Goal: Book appointment/travel/reservation: Book appointment/travel/reservation

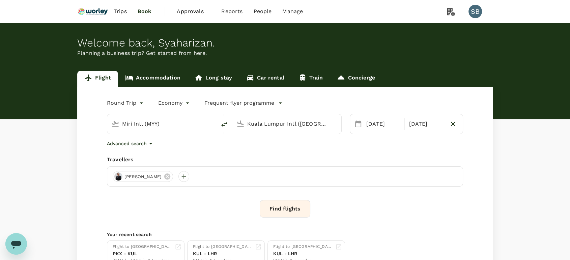
click at [157, 76] on link "Accommodation" at bounding box center [152, 79] width 69 height 16
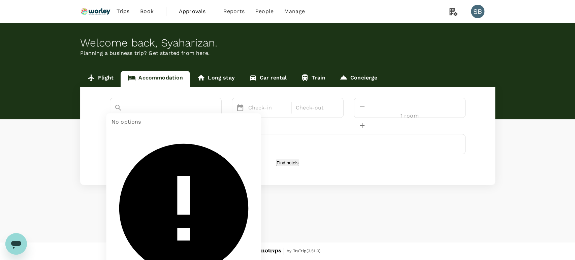
click at [166, 114] on input "text" at bounding box center [156, 119] width 84 height 10
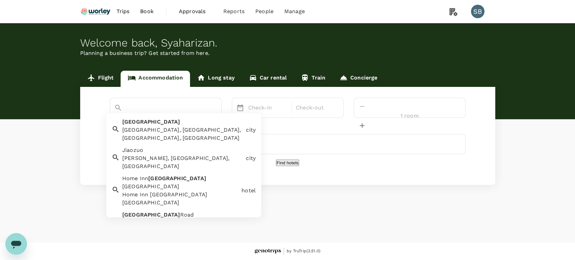
click at [166, 129] on div "Jiaozhou, Qingdao, Shandong, China" at bounding box center [182, 134] width 121 height 16
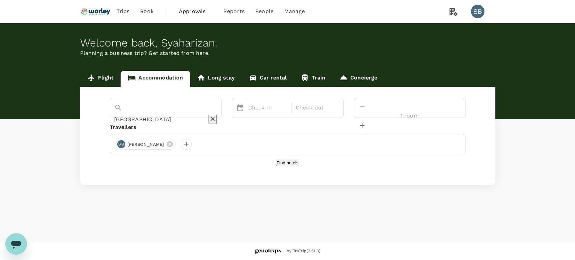
type input "Jiaozhou"
click at [279, 109] on p "Check-in" at bounding box center [267, 108] width 39 height 8
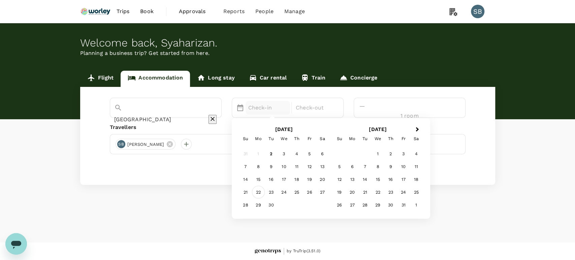
click at [265, 191] on div "22" at bounding box center [258, 192] width 13 height 13
click at [316, 188] on div "26" at bounding box center [309, 192] width 13 height 13
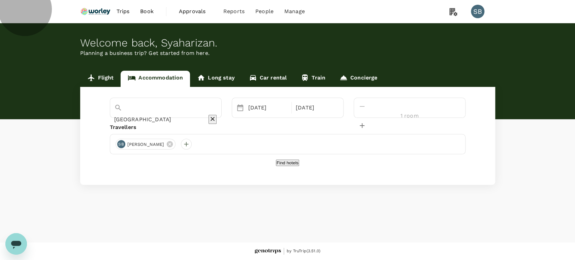
click at [288, 166] on button "Find hotels" at bounding box center [287, 163] width 23 height 6
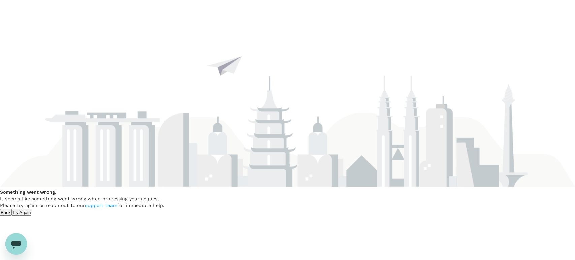
click at [32, 209] on button "Try Again" at bounding box center [21, 212] width 20 height 6
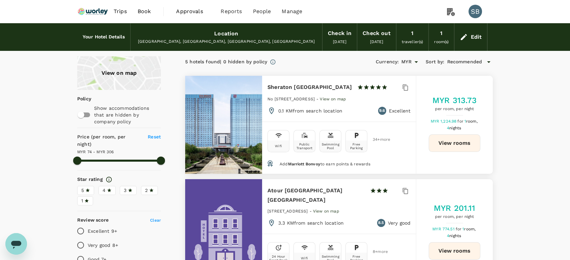
click at [464, 35] on icon at bounding box center [463, 37] width 6 height 6
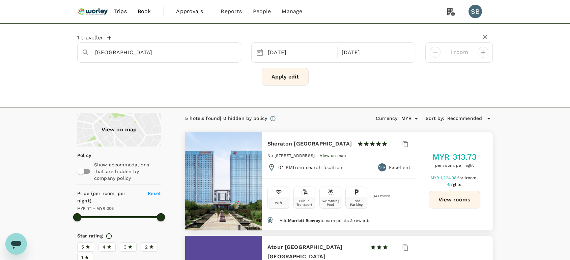
type input "Jiaozhou City"
click at [350, 51] on div "26 Sep" at bounding box center [374, 52] width 71 height 13
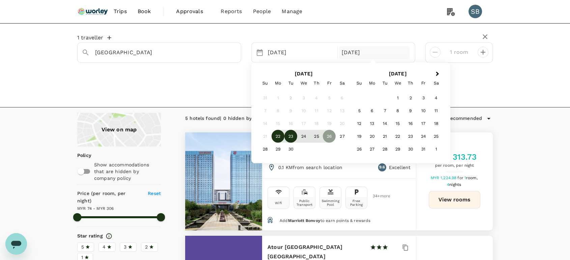
click at [293, 135] on div "23" at bounding box center [290, 136] width 13 height 13
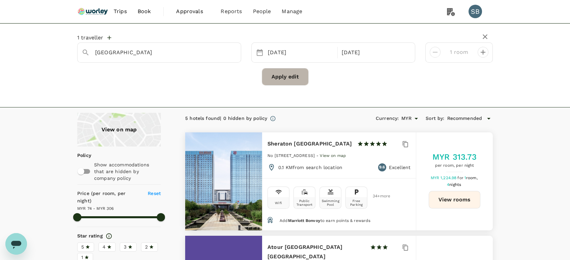
click at [294, 78] on button "Apply edit" at bounding box center [285, 77] width 47 height 18
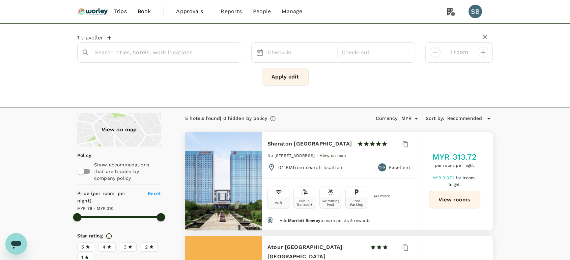
type input "Jiaozhou City"
type input "309.47"
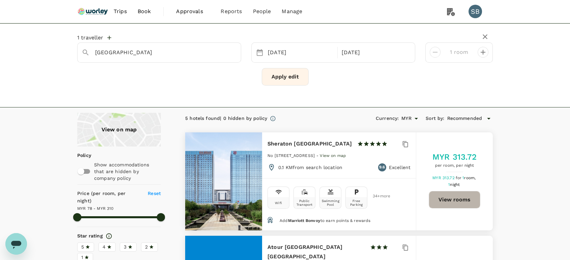
click at [460, 199] on button "View rooms" at bounding box center [454, 200] width 52 height 18
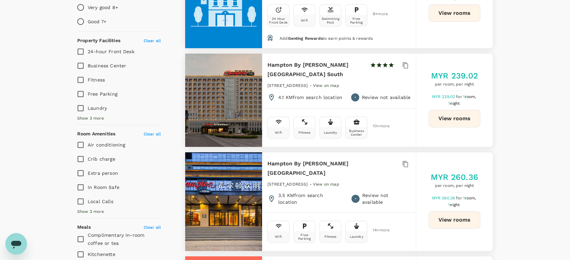
scroll to position [311, 0]
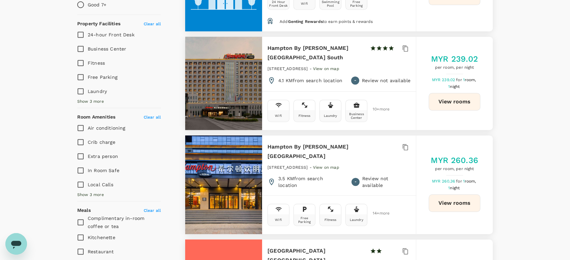
click at [446, 199] on button "View rooms" at bounding box center [454, 203] width 52 height 18
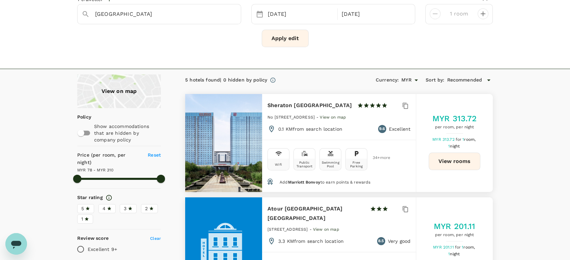
scroll to position [0, 0]
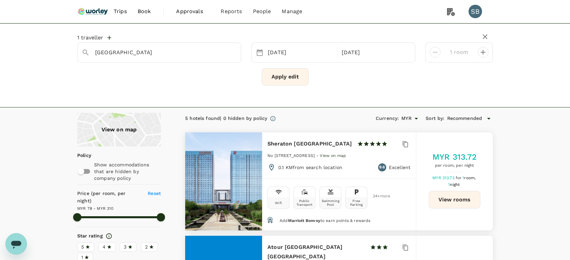
click at [103, 13] on img at bounding box center [92, 11] width 31 height 15
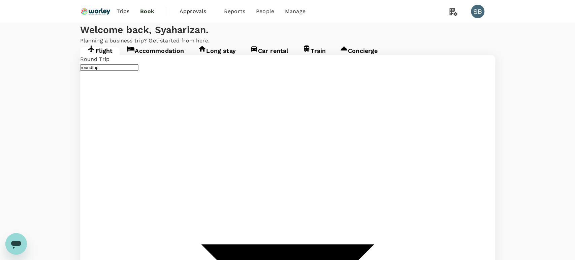
type input "Miri Intl (MYY)"
type input "Kuala Lumpur Intl (KUL)"
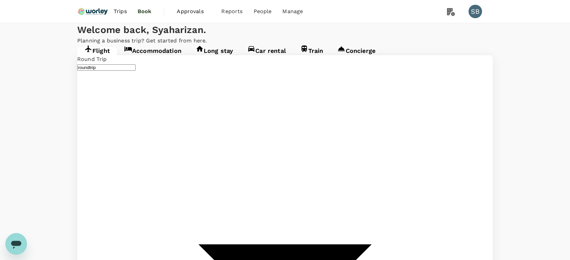
type input "Miri Intl (MYY)"
type input "Kuala Lumpur Intl (KUL)"
type input "Miri Intl (MYY)"
type input "Kuala Lumpur Intl (KUL)"
click at [145, 59] on link "Accommodation" at bounding box center [152, 53] width 71 height 12
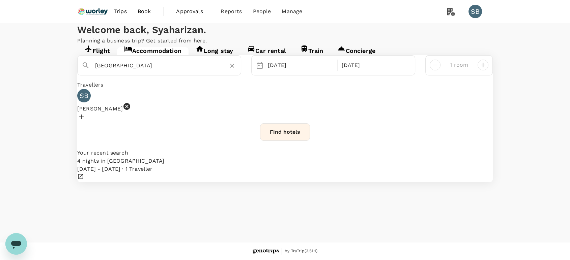
click at [232, 69] on icon "Clear" at bounding box center [231, 65] width 7 height 7
paste input "Rushan City"
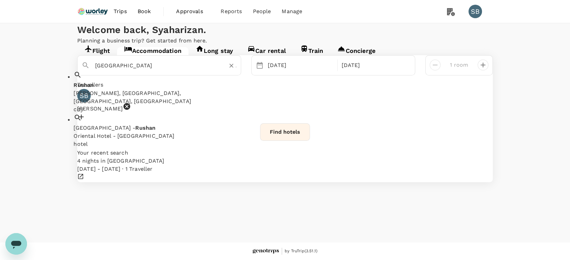
type input "Rushan City CHINA"
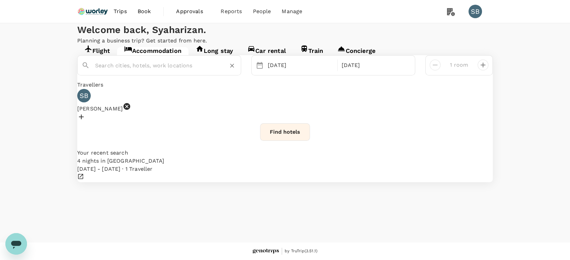
paste input "Rushan City"
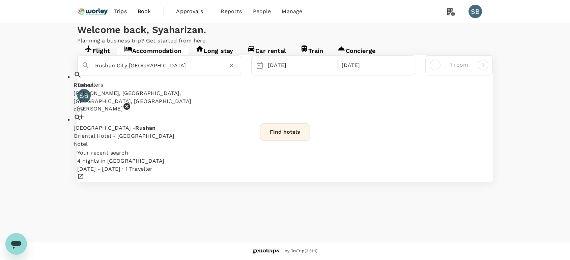
click at [183, 105] on div "Rushan Rushan, Weihai, Shandong, China" at bounding box center [150, 93] width 155 height 24
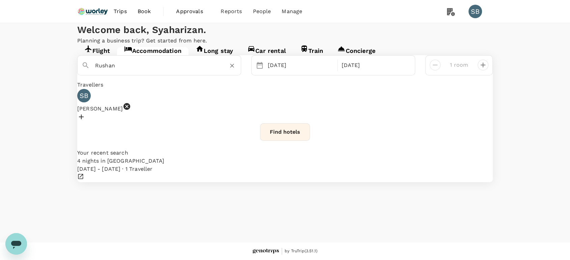
click at [192, 71] on input "Rushan" at bounding box center [156, 65] width 123 height 10
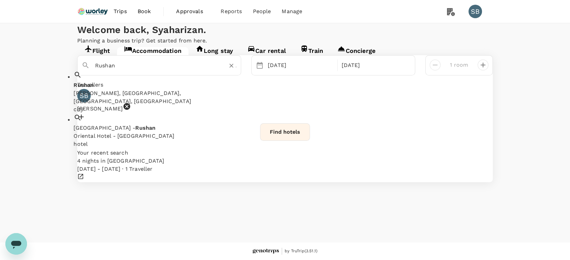
click at [204, 105] on div "Rushan, Weihai, Shandong, China" at bounding box center [150, 97] width 155 height 16
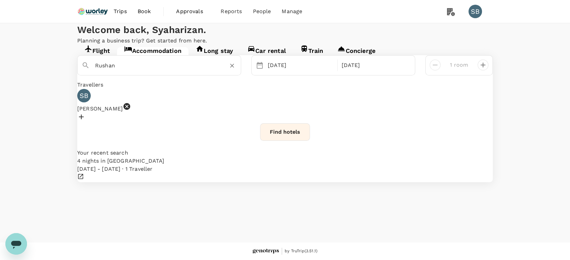
type input "Rushan"
click at [219, 89] on div "Travellers" at bounding box center [284, 85] width 415 height 8
click at [289, 72] on div "22 Sep" at bounding box center [300, 65] width 71 height 13
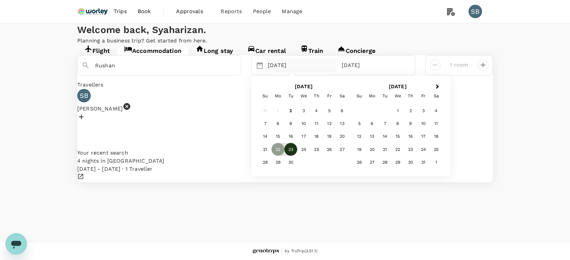
click at [286, 156] on div "23" at bounding box center [290, 149] width 13 height 13
click at [299, 156] on div "24" at bounding box center [303, 149] width 13 height 13
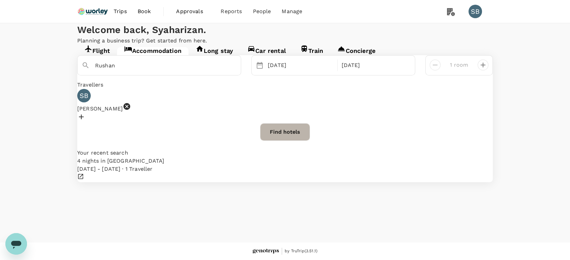
click at [279, 141] on button "Find hotels" at bounding box center [285, 132] width 50 height 18
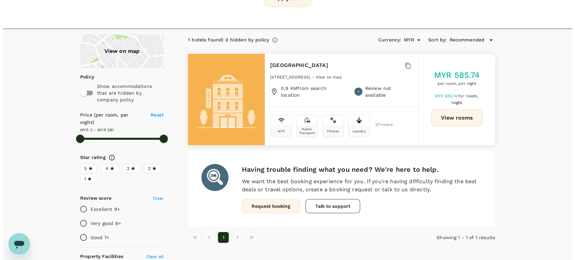
scroll to position [75, 0]
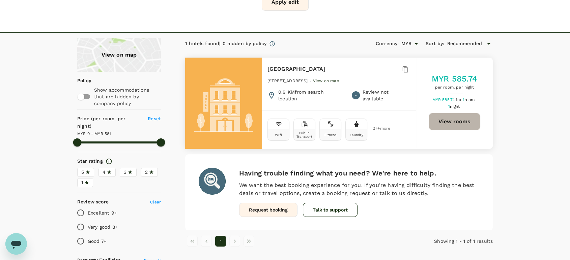
click at [439, 116] on button "View rooms" at bounding box center [454, 122] width 52 height 18
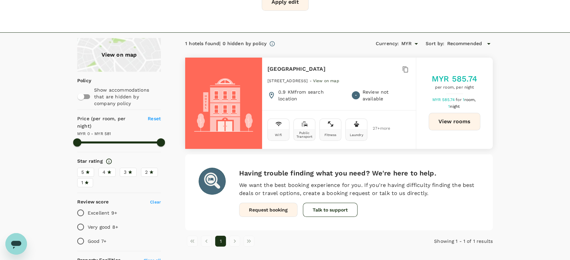
type input "581"
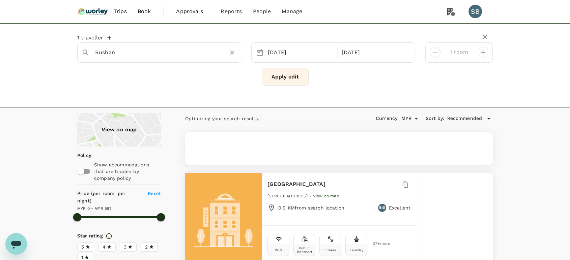
click at [129, 52] on input "Rushan" at bounding box center [156, 52] width 123 height 10
type input "581"
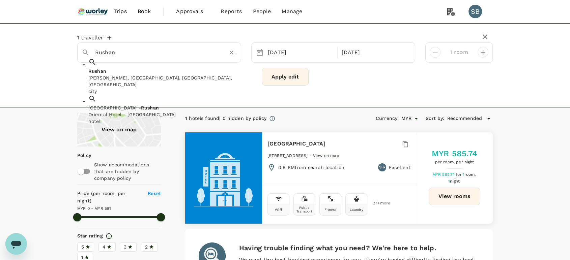
click at [237, 50] on div "Rushan Rushan Rushan, Weihai, Shandong, China city Oriental Hotel - Rushan Orie…" at bounding box center [159, 52] width 164 height 20
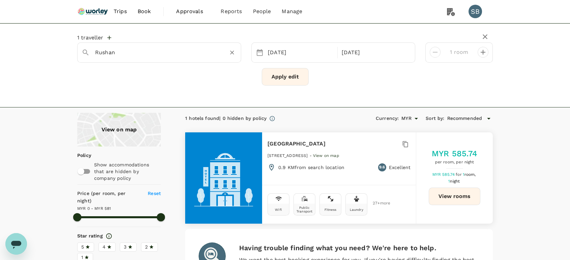
drag, startPoint x: 233, startPoint y: 52, endPoint x: 220, endPoint y: 51, distance: 13.5
click at [233, 52] on icon "Clear" at bounding box center [231, 52] width 7 height 7
paste input "Jiaozhou City"
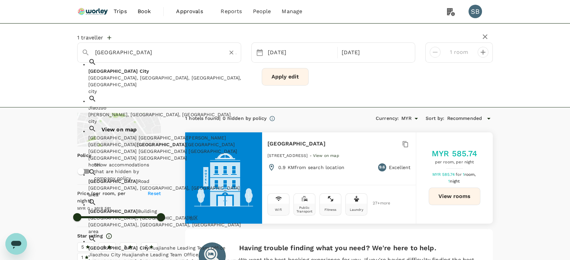
click at [179, 75] on div "Jiaozhou City, Qingdao, Shandong, China" at bounding box center [165, 80] width 155 height 13
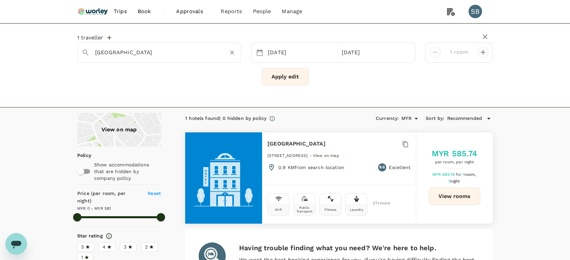
type input "Jiaozhou City"
click at [280, 53] on div "23 Sep" at bounding box center [300, 52] width 71 height 13
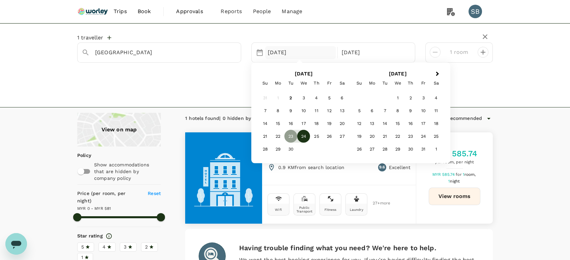
click at [306, 136] on div "24" at bounding box center [303, 136] width 13 height 13
click at [328, 136] on div "26" at bounding box center [329, 136] width 13 height 13
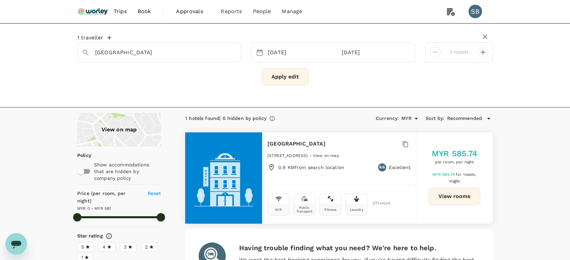
click at [278, 73] on button "Apply edit" at bounding box center [285, 77] width 47 height 18
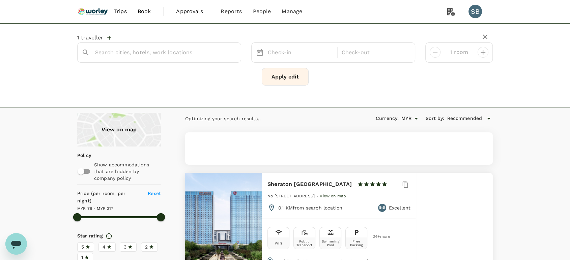
type input "Jiaozhou City"
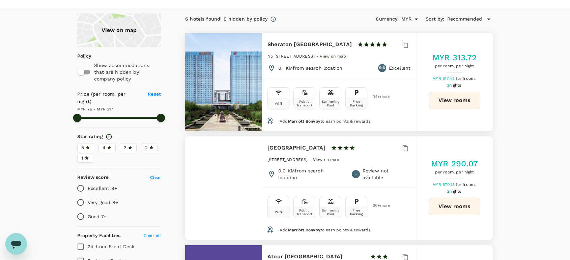
scroll to position [112, 0]
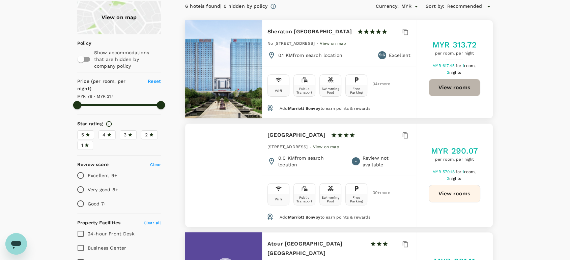
click at [439, 86] on button "View rooms" at bounding box center [454, 88] width 52 height 18
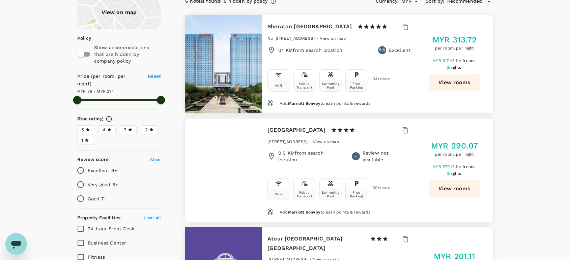
scroll to position [37, 0]
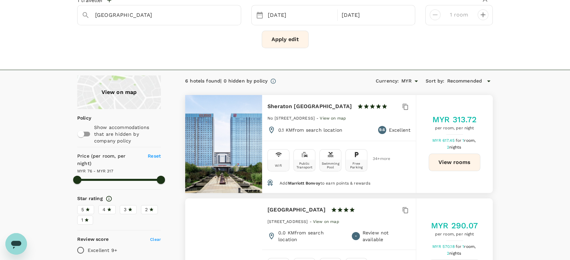
click at [454, 165] on button "View rooms" at bounding box center [454, 163] width 52 height 18
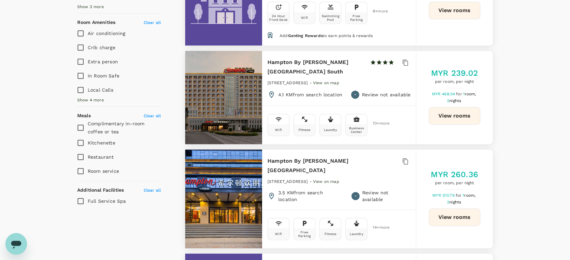
scroll to position [412, 0]
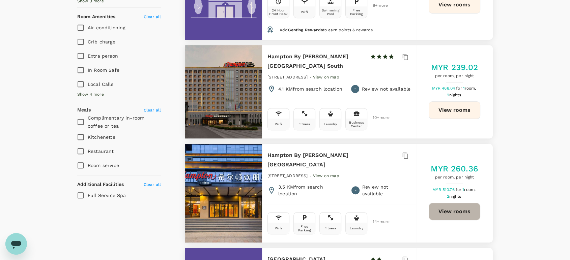
click at [447, 212] on button "View rooms" at bounding box center [454, 212] width 52 height 18
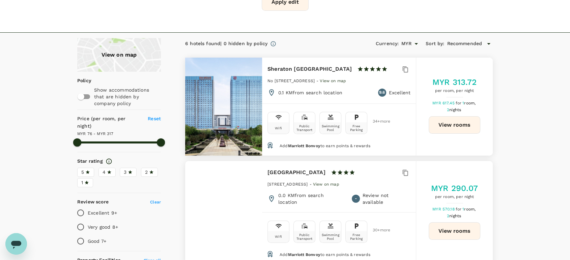
scroll to position [0, 0]
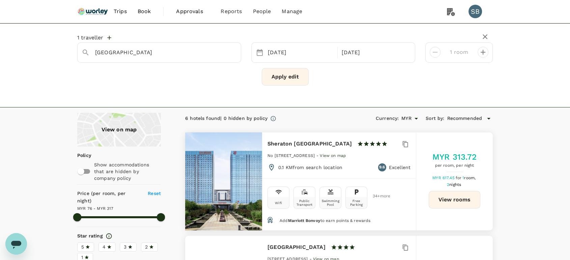
click at [92, 9] on img at bounding box center [92, 11] width 31 height 15
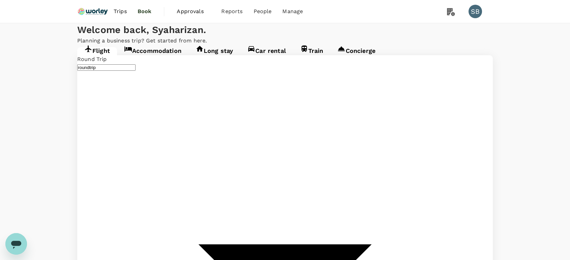
type input "Miri Intl (MYY)"
type input "Kuala Lumpur Intl (KUL)"
type input "Miri Intl (MYY)"
type input "Kuala Lumpur Intl (KUL)"
type input "Miri Intl (MYY)"
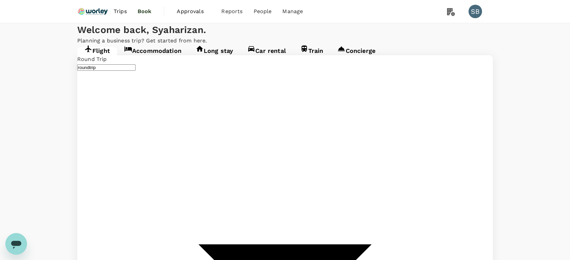
type input "Kuala Lumpur Intl (KUL)"
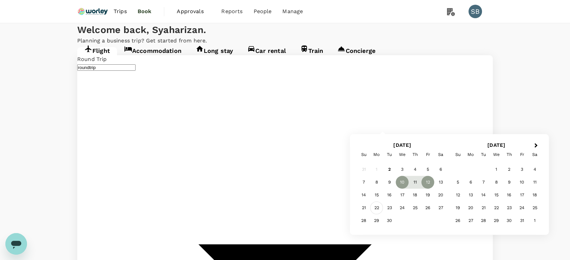
type input "Qingdao Liuting Intl (TAO)"
click at [379, 209] on div "22" at bounding box center [376, 208] width 13 height 13
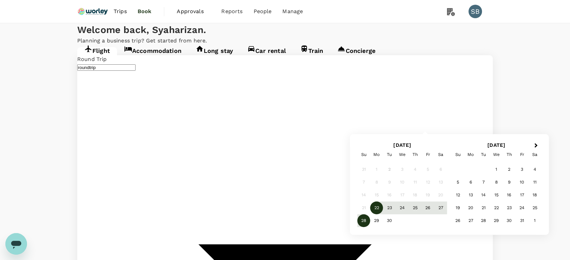
click at [367, 217] on div "28" at bounding box center [363, 221] width 13 height 13
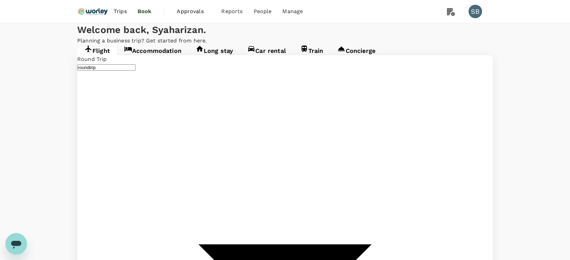
drag, startPoint x: 283, startPoint y: 210, endPoint x: 288, endPoint y: 209, distance: 5.7
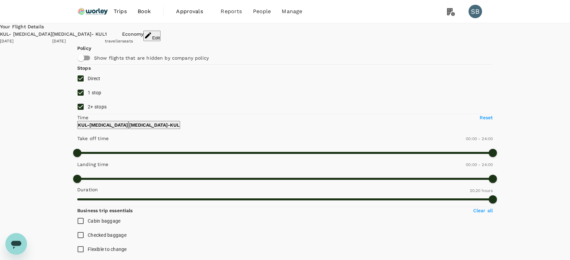
click at [83, 114] on input "2+ stops" at bounding box center [80, 107] width 14 height 14
checkbox input "false"
click at [80, 100] on input "1 stop" at bounding box center [80, 93] width 14 height 14
checkbox input "false"
type input "1765"
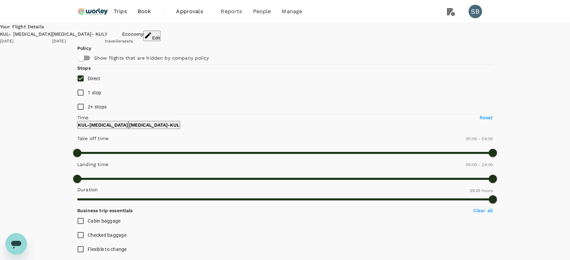
click at [103, 14] on img at bounding box center [92, 11] width 31 height 15
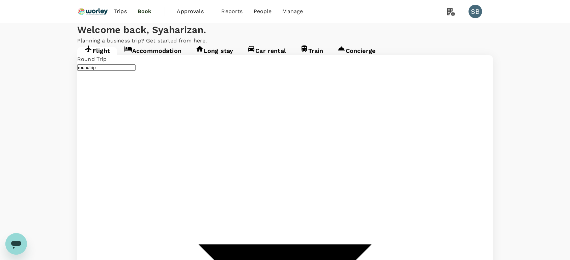
type input "Kuala Lumpur Intl (KUL)"
type input "Qingdao Liuting Intl (TAO)"
type input "Kuala Lumpur Intl (KUL)"
type input "Qingdao Liuting Intl (TAO)"
type input "Kuala Lumpur Intl (KUL)"
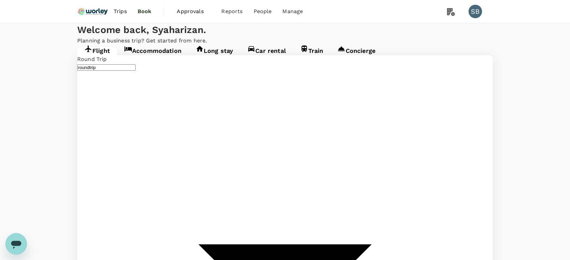
type input "Qingdao Liuting Intl (TAO)"
click at [89, 10] on img at bounding box center [92, 11] width 31 height 15
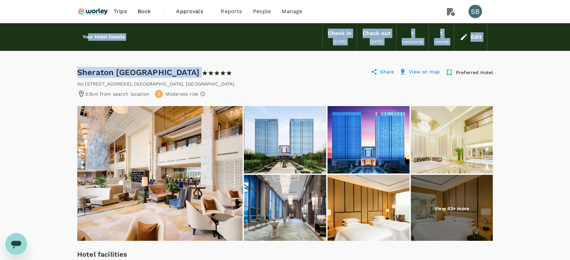
drag, startPoint x: 248, startPoint y: 71, endPoint x: 88, endPoint y: 49, distance: 160.9
click at [230, 81] on div "No 271 Beijing E Road. , Qingdao , China" at bounding box center [284, 84] width 415 height 7
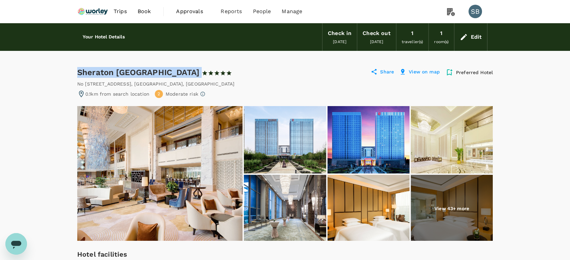
drag, startPoint x: 78, startPoint y: 73, endPoint x: 217, endPoint y: 71, distance: 139.9
click at [217, 71] on div "Sheraton Qingdao Jiaozhou Hotel 1 Star 2 Stars 3 Stars 4 Stars 5 Stars" at bounding box center [154, 72] width 155 height 11
copy div "Sheraton Qingdao Jiaozhou Hotel"
click at [143, 83] on div "No 271 Beijing E Road. , Qingdao , China" at bounding box center [155, 84] width 157 height 7
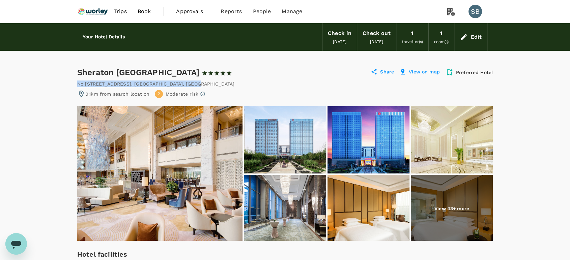
drag, startPoint x: 174, startPoint y: 84, endPoint x: 76, endPoint y: 80, distance: 98.2
click at [78, 84] on div "No 271 Beijing E Road. , Qingdao , China" at bounding box center [284, 84] width 415 height 7
copy div "No 271 Beijing E Road. , Qingdao , China"
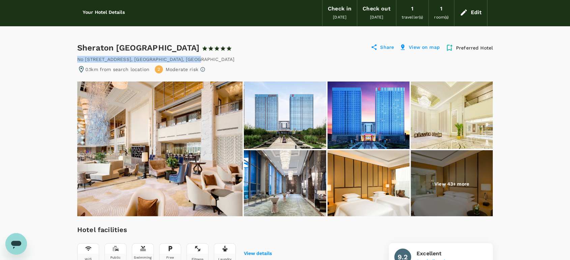
scroll to position [37, 0]
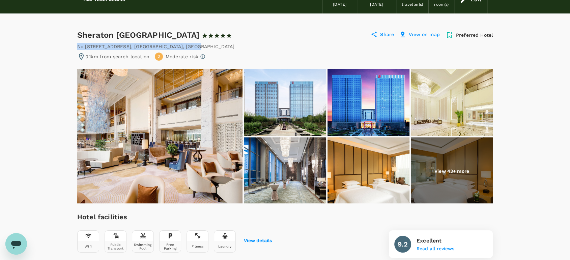
click at [200, 154] on img at bounding box center [159, 136] width 165 height 135
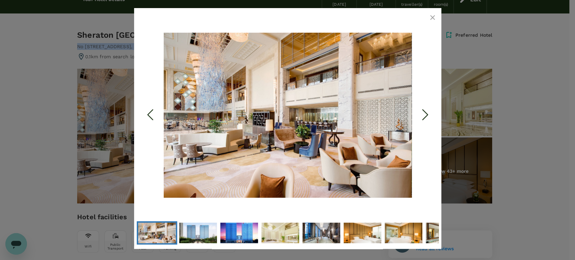
click at [426, 110] on icon "Next Slide" at bounding box center [425, 115] width 20 height 20
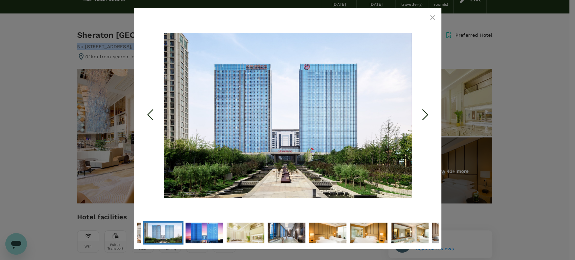
click at [426, 111] on icon "Next Slide" at bounding box center [425, 115] width 20 height 20
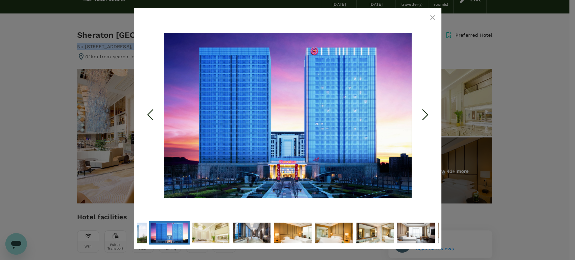
click at [425, 112] on polyline "Next Slide" at bounding box center [425, 115] width 5 height 10
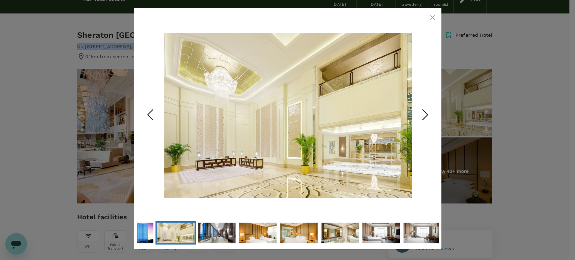
click at [425, 112] on polyline "Next Slide" at bounding box center [425, 115] width 5 height 10
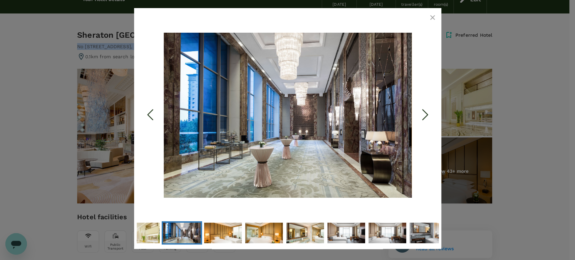
click at [428, 116] on icon "Next Slide" at bounding box center [425, 115] width 20 height 20
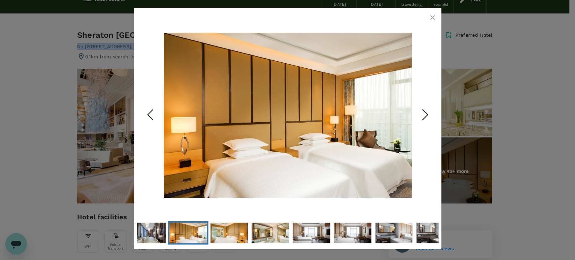
click at [428, 114] on polyline "Next Slide" at bounding box center [425, 115] width 5 height 10
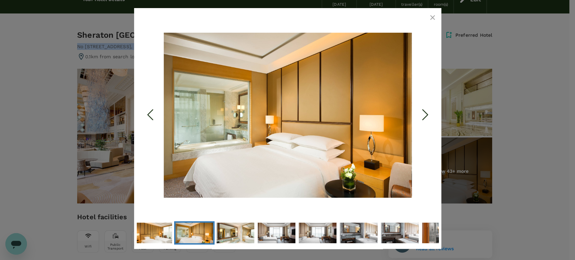
click at [428, 114] on polyline "Next Slide" at bounding box center [425, 115] width 5 height 10
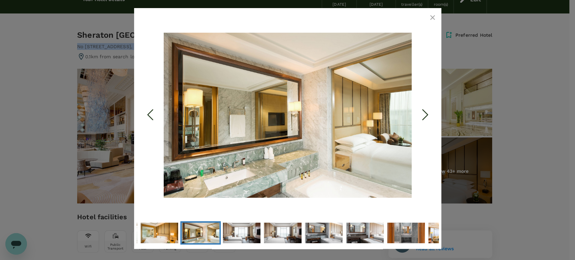
click at [428, 114] on polyline "Next Slide" at bounding box center [425, 115] width 5 height 10
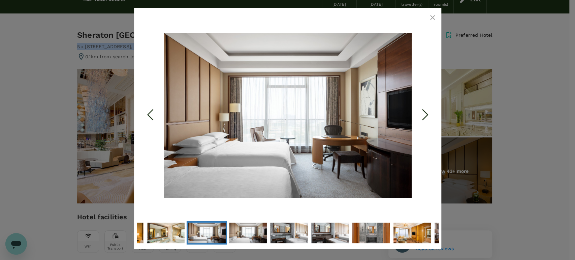
click at [428, 113] on icon "Next Slide" at bounding box center [425, 115] width 20 height 20
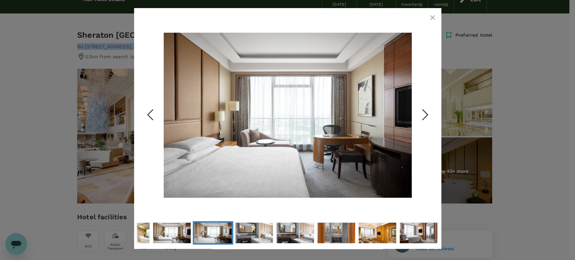
click at [428, 113] on icon "Next Slide" at bounding box center [425, 115] width 20 height 20
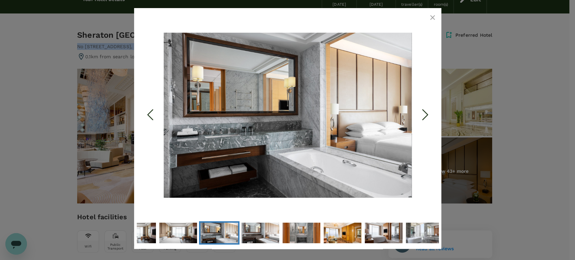
click at [427, 113] on icon "Next Slide" at bounding box center [425, 115] width 20 height 20
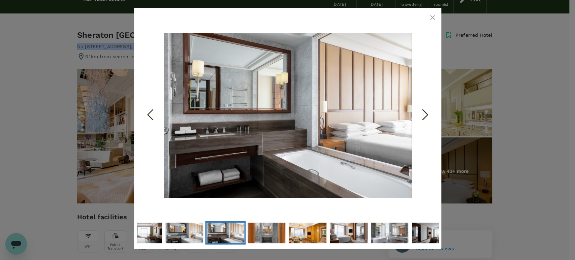
click at [426, 113] on icon "Next Slide" at bounding box center [425, 115] width 20 height 20
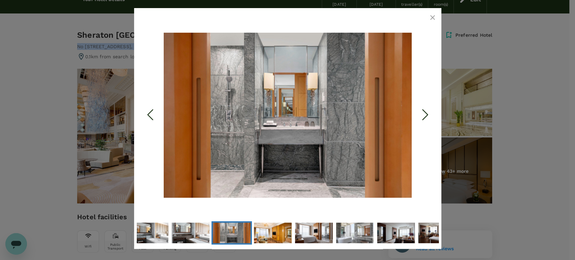
click at [426, 113] on icon "Next Slide" at bounding box center [425, 115] width 20 height 20
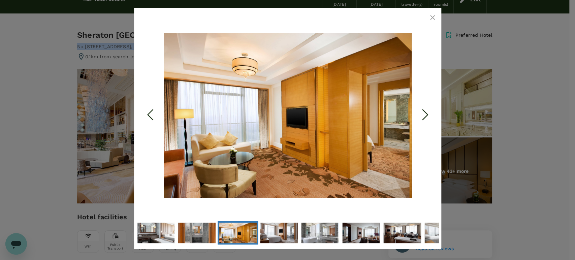
click at [426, 113] on polyline "Next Slide" at bounding box center [425, 115] width 5 height 10
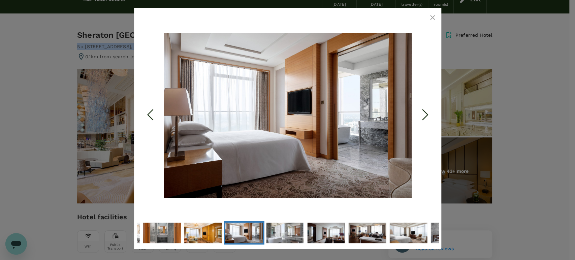
click at [427, 16] on button "button" at bounding box center [432, 17] width 13 height 13
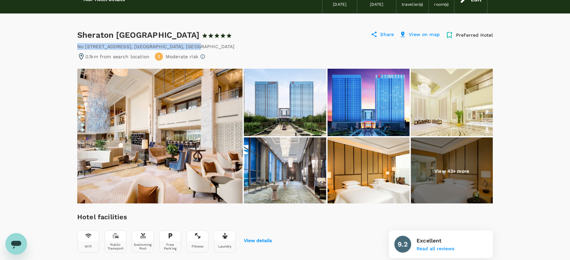
click at [213, 145] on img at bounding box center [159, 136] width 165 height 135
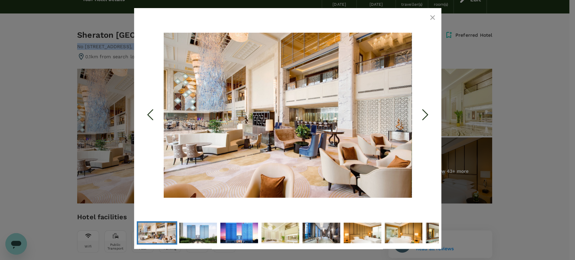
click at [423, 113] on icon "Next Slide" at bounding box center [425, 115] width 20 height 20
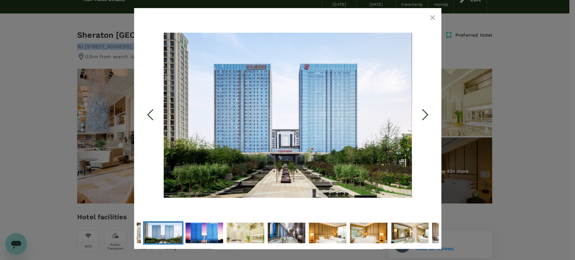
click at [423, 113] on icon "Next Slide" at bounding box center [425, 115] width 20 height 20
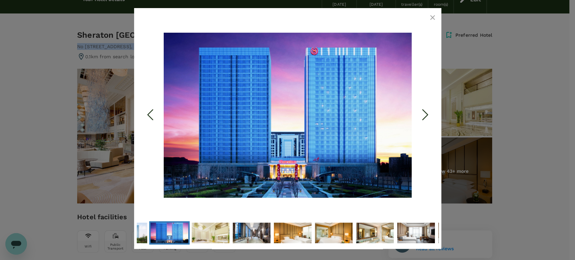
click at [423, 113] on icon "Next Slide" at bounding box center [425, 115] width 20 height 20
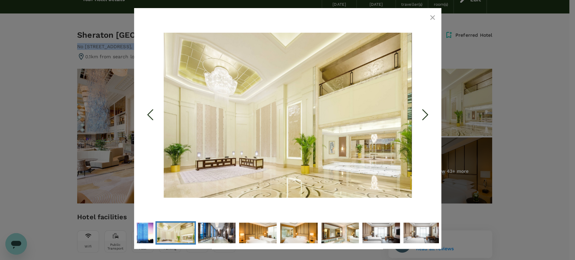
click at [423, 113] on icon "Next Slide" at bounding box center [425, 115] width 20 height 20
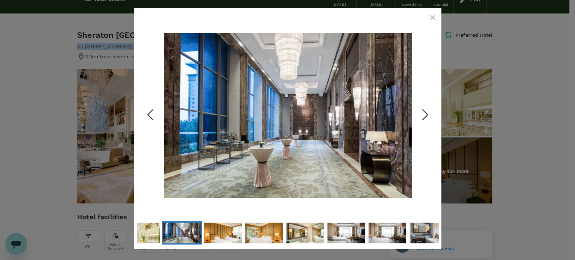
click at [423, 113] on icon "Next Slide" at bounding box center [425, 115] width 20 height 20
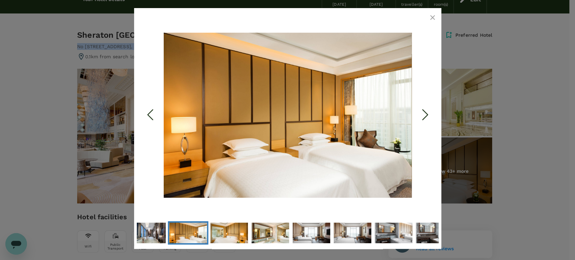
click at [423, 114] on icon "Next Slide" at bounding box center [425, 115] width 20 height 20
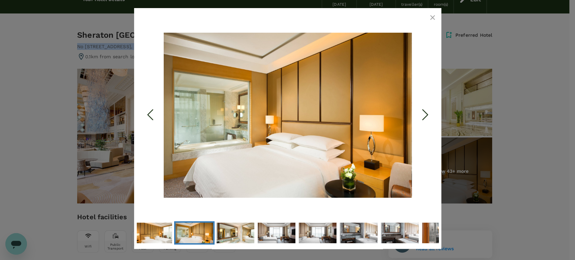
click at [423, 114] on icon "Next Slide" at bounding box center [425, 115] width 20 height 20
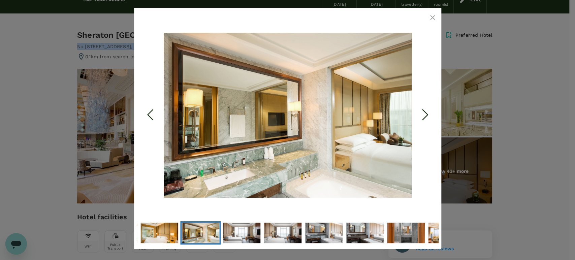
click at [423, 114] on icon "Next Slide" at bounding box center [425, 115] width 20 height 20
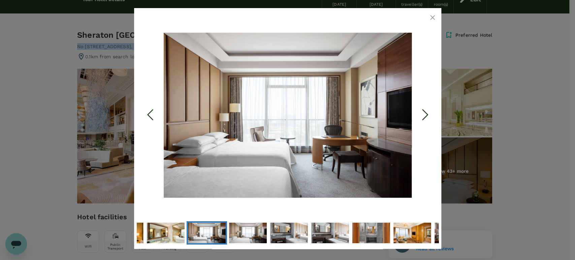
click at [423, 114] on icon "Next Slide" at bounding box center [425, 115] width 20 height 20
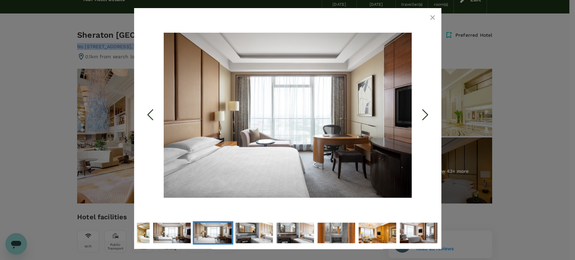
click at [423, 114] on icon "Next Slide" at bounding box center [425, 115] width 20 height 20
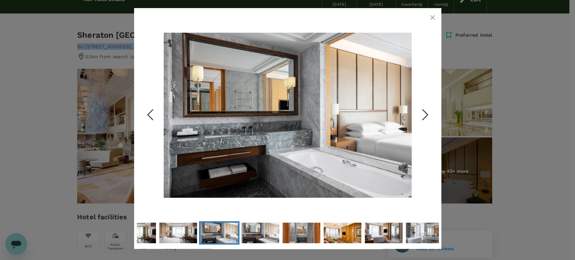
click at [422, 115] on icon "Next Slide" at bounding box center [425, 115] width 20 height 20
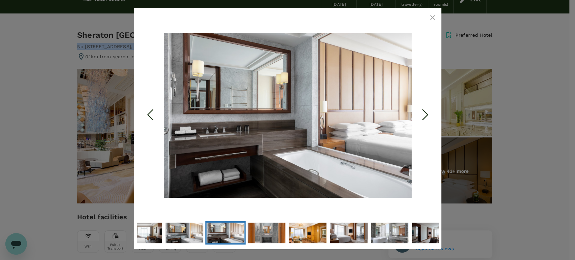
click at [422, 115] on icon "Next Slide" at bounding box center [425, 115] width 20 height 20
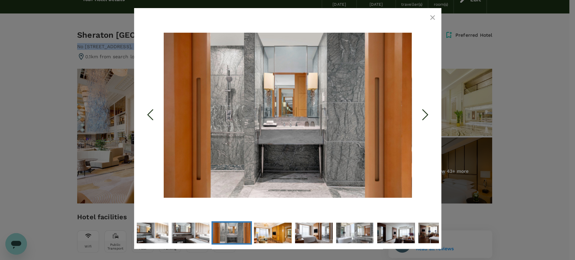
click at [421, 116] on icon "Next Slide" at bounding box center [425, 115] width 20 height 20
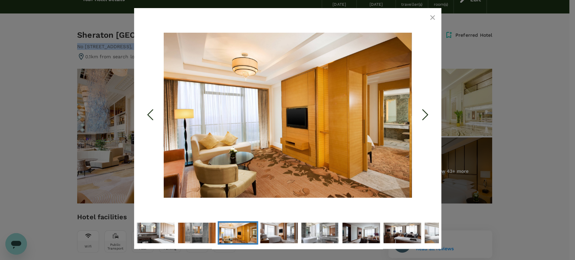
click at [421, 116] on icon "Next Slide" at bounding box center [425, 115] width 20 height 20
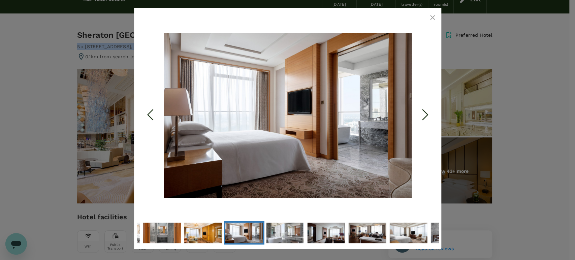
click at [421, 116] on icon "Next Slide" at bounding box center [425, 115] width 20 height 20
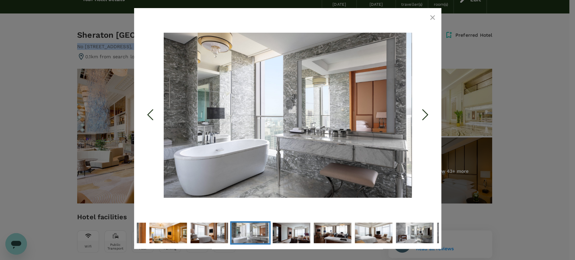
click at [421, 116] on icon "Next Slide" at bounding box center [425, 115] width 20 height 20
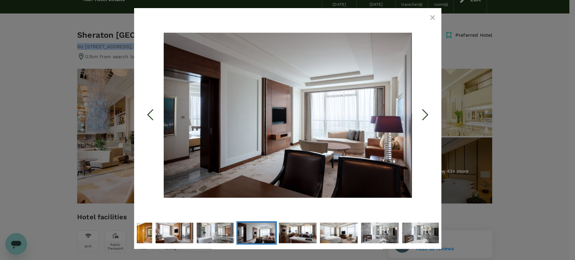
click at [421, 116] on icon "Next Slide" at bounding box center [425, 115] width 20 height 20
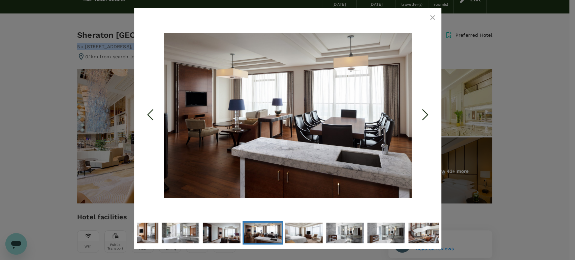
click at [420, 117] on icon "Next Slide" at bounding box center [425, 115] width 20 height 20
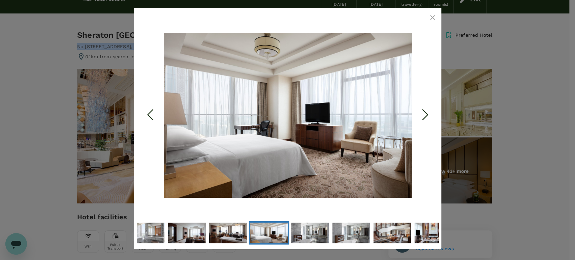
click at [420, 117] on icon "Next Slide" at bounding box center [425, 115] width 20 height 20
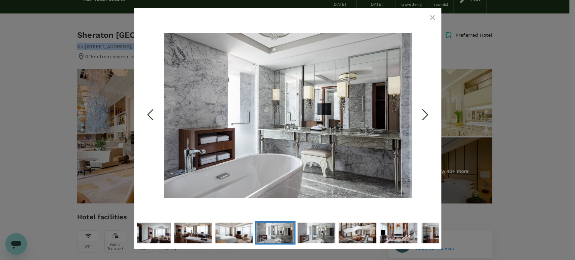
click at [420, 117] on icon "Next Slide" at bounding box center [425, 115] width 20 height 20
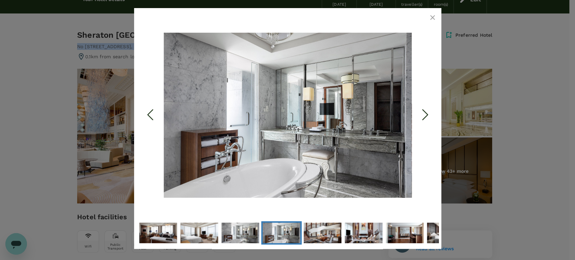
click at [420, 117] on icon "Next Slide" at bounding box center [425, 115] width 20 height 20
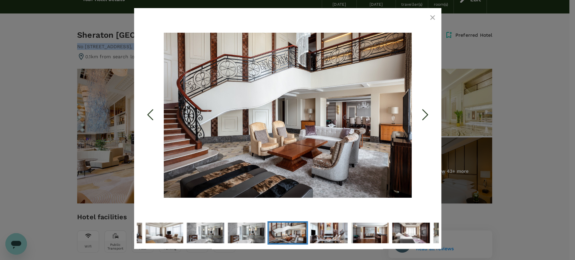
click at [420, 117] on icon "Next Slide" at bounding box center [425, 115] width 20 height 20
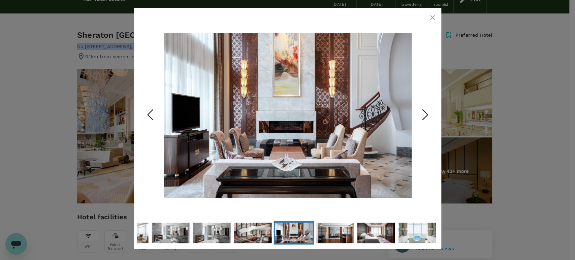
click at [420, 117] on icon "Next Slide" at bounding box center [425, 115] width 20 height 20
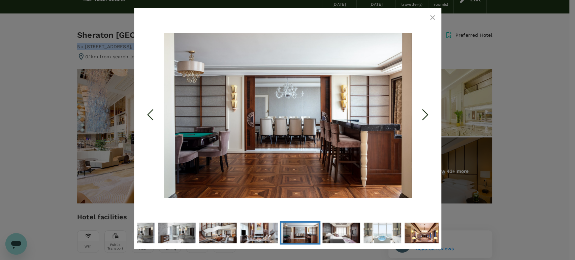
click at [420, 117] on icon "Next Slide" at bounding box center [425, 115] width 20 height 20
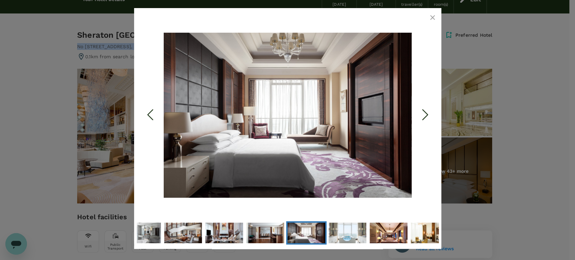
click at [420, 117] on icon "Next Slide" at bounding box center [425, 115] width 20 height 20
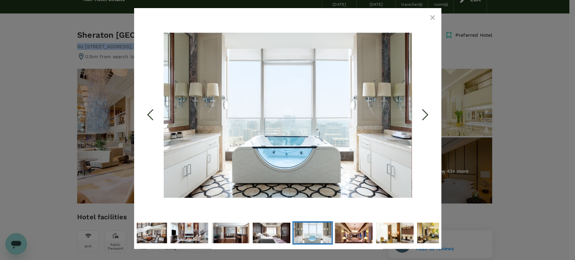
click at [420, 117] on icon "Next Slide" at bounding box center [425, 115] width 20 height 20
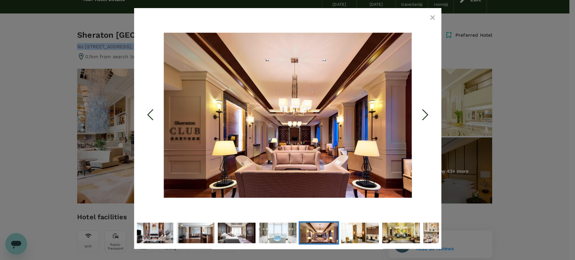
click at [420, 117] on icon "Next Slide" at bounding box center [425, 115] width 20 height 20
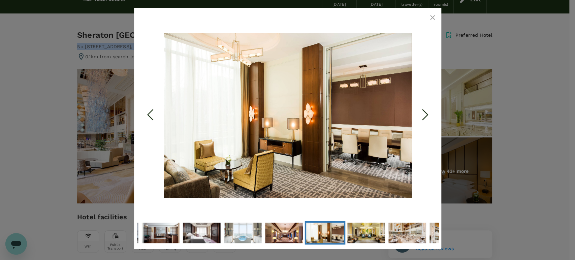
click at [420, 117] on icon "Next Slide" at bounding box center [425, 115] width 20 height 20
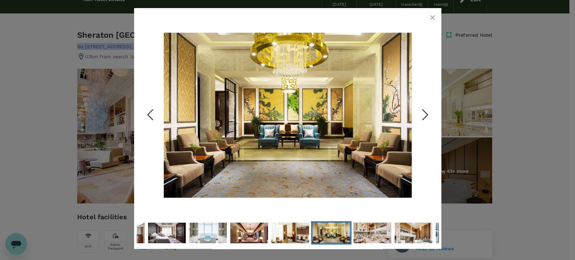
click at [420, 117] on icon "Next Slide" at bounding box center [425, 115] width 20 height 20
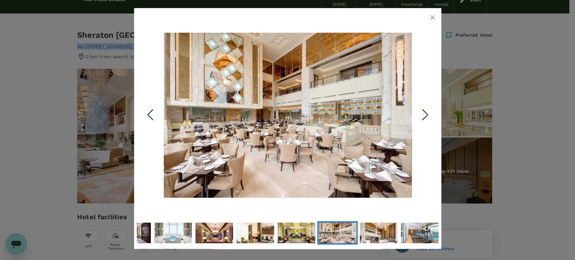
click at [420, 117] on icon "Next Slide" at bounding box center [425, 115] width 20 height 20
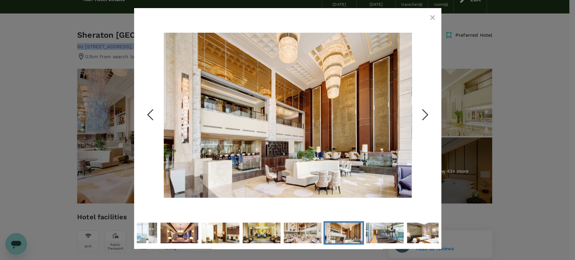
click at [420, 117] on icon "Next Slide" at bounding box center [425, 115] width 20 height 20
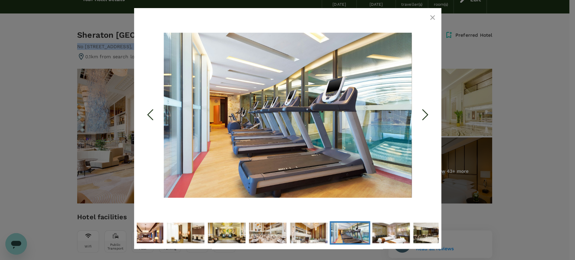
click at [420, 117] on icon "Next Slide" at bounding box center [425, 115] width 20 height 20
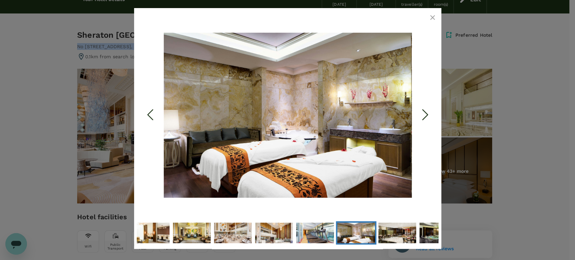
click at [420, 117] on icon "Next Slide" at bounding box center [425, 115] width 20 height 20
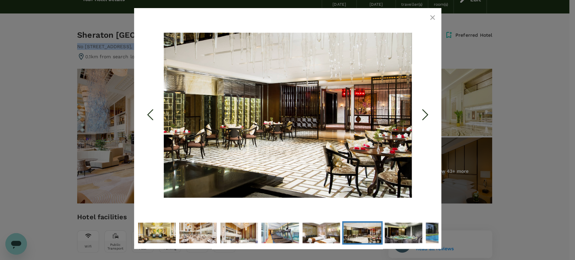
click at [420, 117] on icon "Next Slide" at bounding box center [425, 115] width 20 height 20
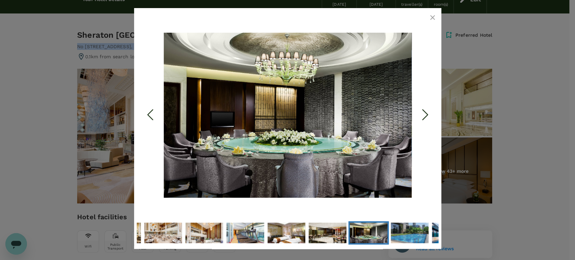
click at [420, 117] on icon "Next Slide" at bounding box center [425, 115] width 20 height 20
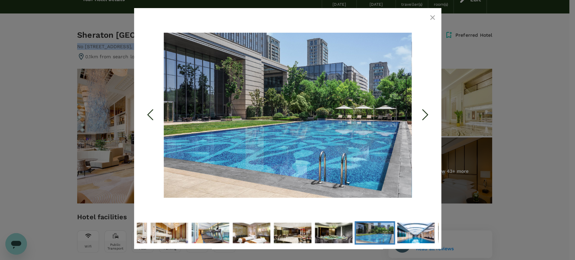
click at [420, 117] on icon "Next Slide" at bounding box center [425, 115] width 20 height 20
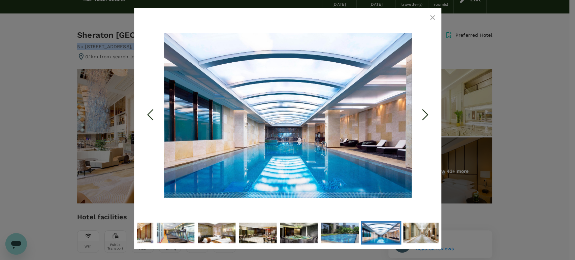
click at [420, 117] on icon "Next Slide" at bounding box center [425, 115] width 20 height 20
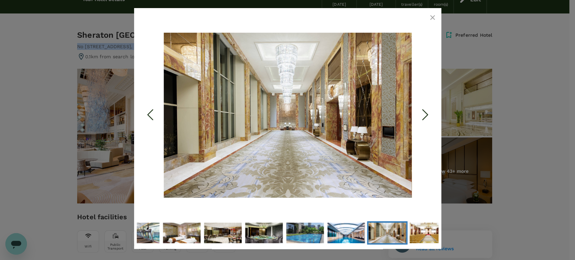
click at [420, 117] on icon "Next Slide" at bounding box center [425, 115] width 20 height 20
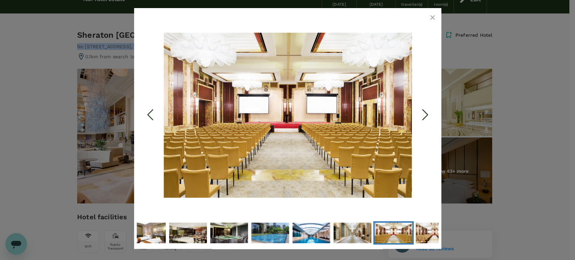
click at [419, 118] on icon "Next Slide" at bounding box center [425, 115] width 20 height 20
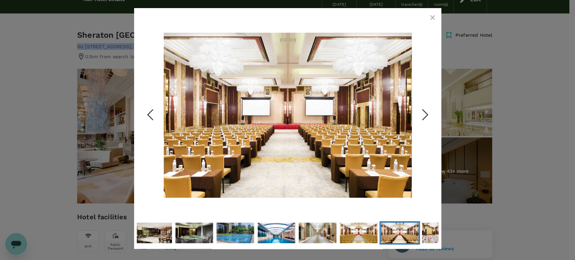
click at [419, 118] on icon "Next Slide" at bounding box center [425, 115] width 20 height 20
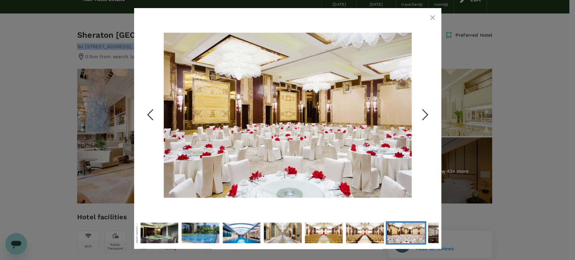
click at [418, 118] on icon "Next Slide" at bounding box center [425, 115] width 20 height 20
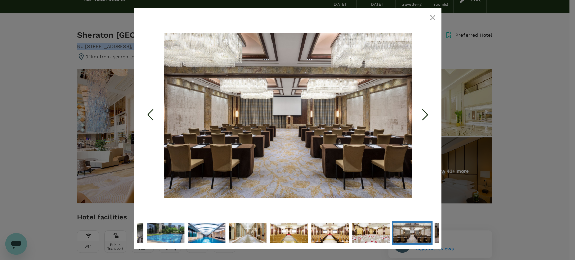
click at [417, 119] on icon "Next Slide" at bounding box center [425, 115] width 20 height 20
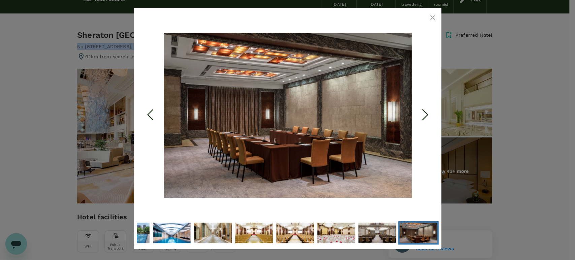
click at [417, 119] on icon "Next Slide" at bounding box center [425, 115] width 20 height 20
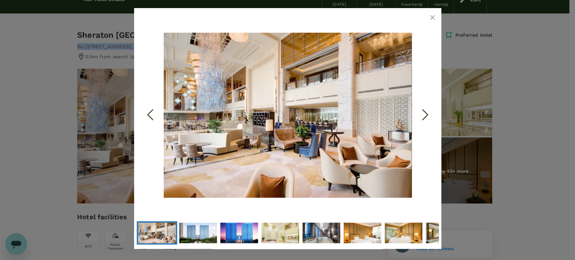
drag, startPoint x: 432, startPoint y: 16, endPoint x: 428, endPoint y: 30, distance: 15.2
click at [432, 17] on icon "button" at bounding box center [433, 17] width 8 height 8
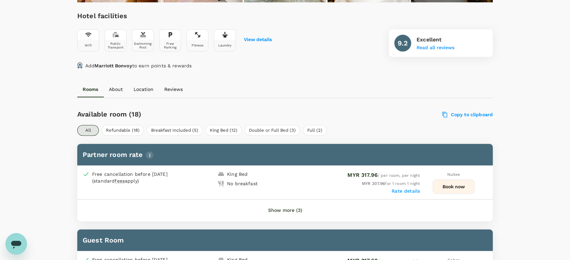
scroll to position [299, 0]
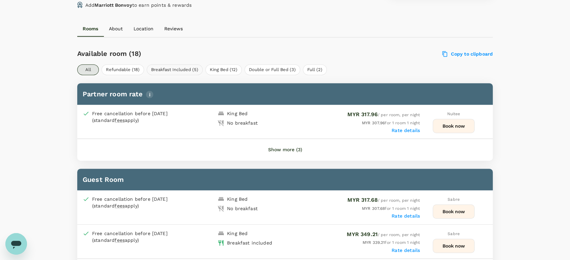
click at [183, 64] on button "Breakfast Included (5)" at bounding box center [175, 69] width 56 height 11
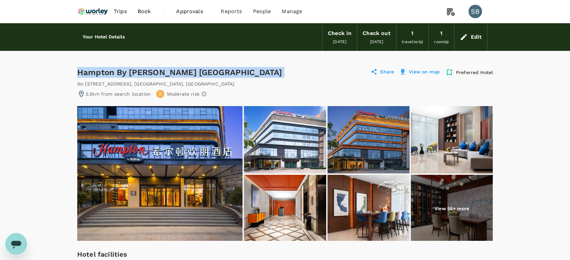
drag, startPoint x: 249, startPoint y: 72, endPoint x: 75, endPoint y: 65, distance: 173.7
copy div "Hampton By Hilton Qingdao Jiaozhou Park"
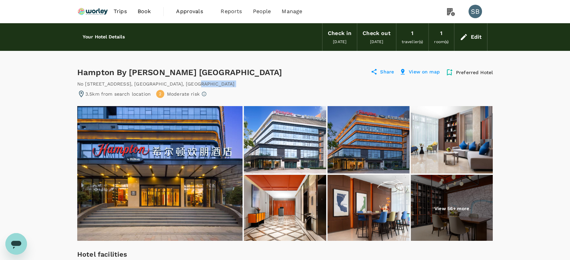
drag, startPoint x: 188, startPoint y: 82, endPoint x: 75, endPoint y: 87, distance: 113.3
drag, startPoint x: 118, startPoint y: 85, endPoint x: 123, endPoint y: 85, distance: 4.7
click at [118, 85] on div "No 252 Huzhou Road Jiaozhou , Qingdao , China" at bounding box center [155, 84] width 157 height 7
drag, startPoint x: 186, startPoint y: 82, endPoint x: 80, endPoint y: 83, distance: 106.5
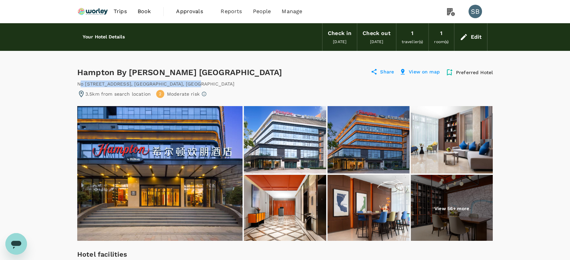
click at [79, 82] on div "No 252 Huzhou Road Jiaozhou , Qingdao , China" at bounding box center [155, 84] width 157 height 7
copy div "No 252 Huzhou Road Jiaozhou , Qingdao , China"
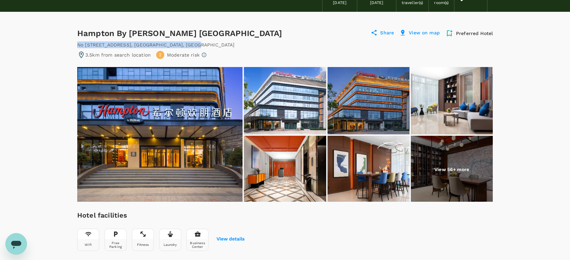
scroll to position [112, 0]
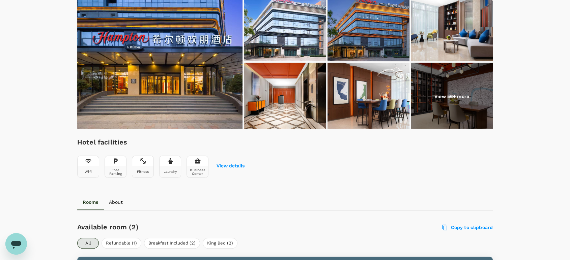
click at [164, 89] on img at bounding box center [159, 61] width 165 height 135
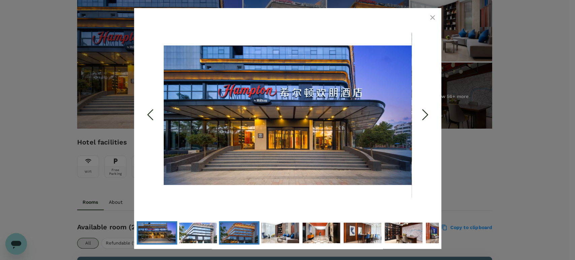
click at [240, 231] on img "Go to Slide 3" at bounding box center [239, 232] width 38 height 25
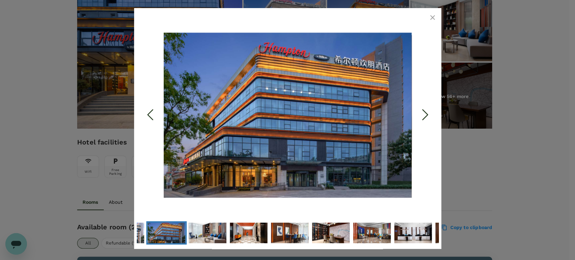
click at [151, 121] on icon "Previous Slide" at bounding box center [150, 115] width 20 height 20
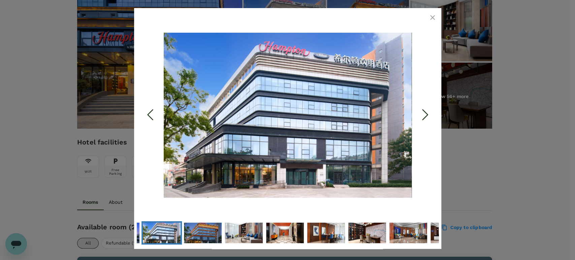
drag, startPoint x: 434, startPoint y: 17, endPoint x: 431, endPoint y: 16, distance: 3.8
click at [434, 17] on icon "button" at bounding box center [433, 17] width 8 height 8
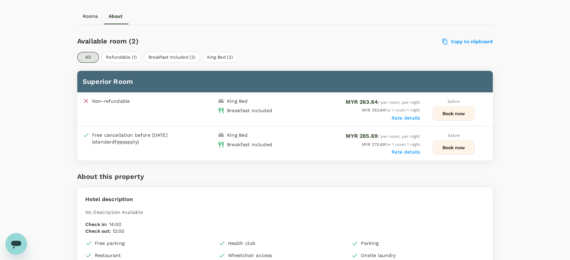
scroll to position [299, 0]
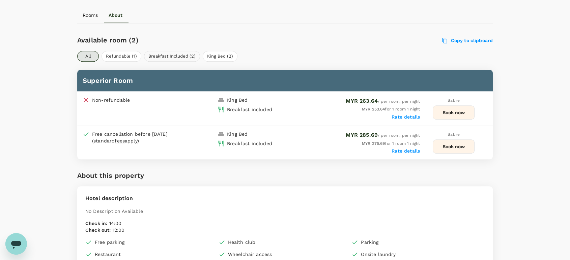
click at [187, 52] on button "Breakfast Included (2)" at bounding box center [172, 56] width 56 height 11
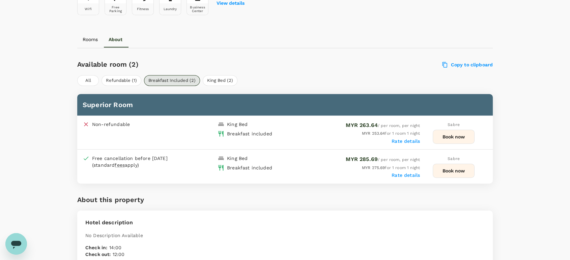
scroll to position [262, 0]
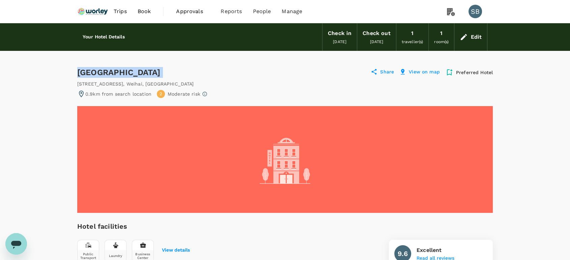
drag, startPoint x: 126, startPoint y: 73, endPoint x: 78, endPoint y: 72, distance: 48.2
click at [78, 72] on div "Huaxi Hotel 1 Star 2 Stars 3 Stars 4 Stars 5 Stars" at bounding box center [135, 72] width 116 height 11
copy div "[GEOGRAPHIC_DATA]"
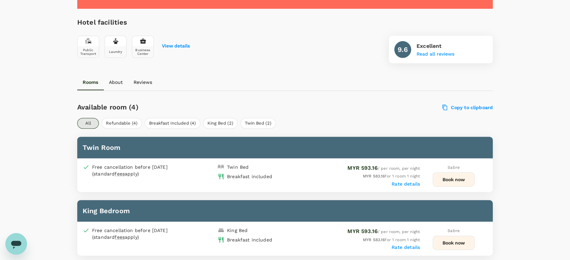
scroll to position [224, 0]
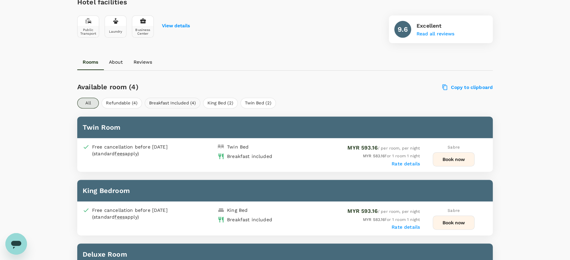
click at [191, 102] on button "Breakfast Included (4)" at bounding box center [173, 103] width 56 height 11
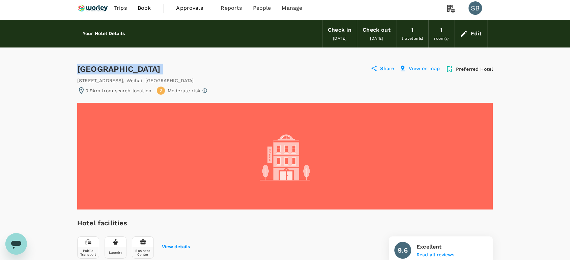
scroll to position [0, 0]
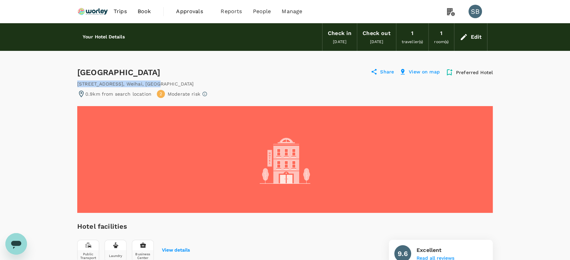
drag, startPoint x: 154, startPoint y: 81, endPoint x: 78, endPoint y: 83, distance: 76.5
click at [78, 83] on div "[STREET_ADDRESS]" at bounding box center [284, 84] width 415 height 7
copy div "[STREET_ADDRESS]"
drag, startPoint x: 128, startPoint y: 70, endPoint x: 78, endPoint y: 70, distance: 49.9
click at [78, 70] on div "Huaxi Hotel 1 Star 2 Stars 3 Stars 4 Stars 5 Stars" at bounding box center [135, 72] width 116 height 11
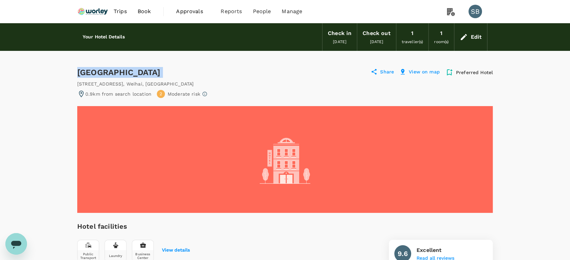
copy div "[GEOGRAPHIC_DATA]"
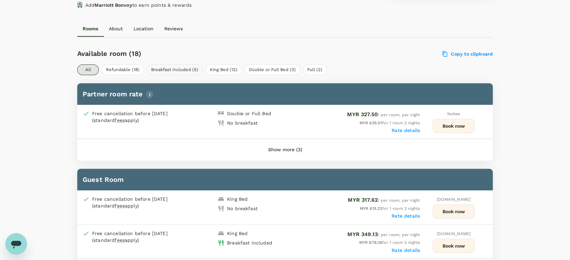
scroll to position [297, 0]
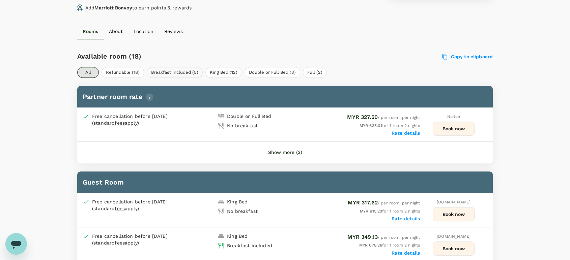
click at [174, 69] on button "Breakfast Included (5)" at bounding box center [175, 72] width 56 height 11
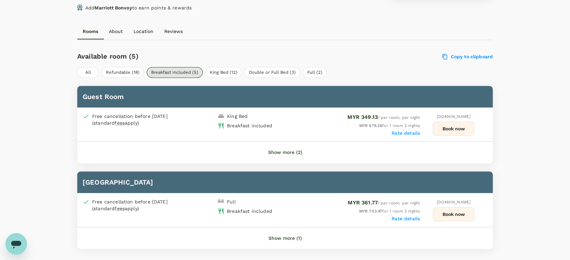
scroll to position [334, 0]
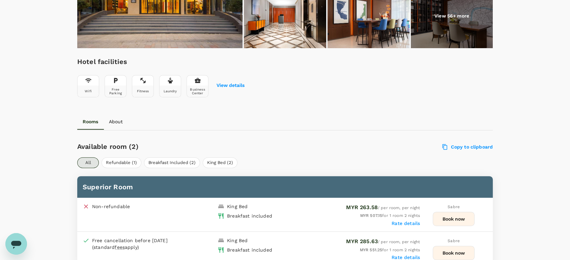
scroll to position [224, 0]
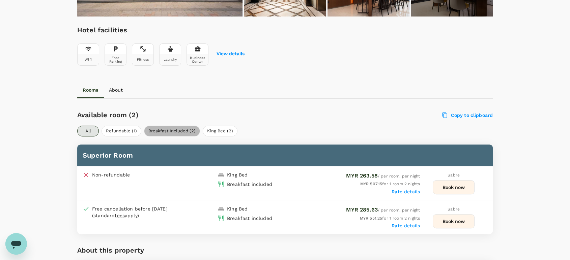
click at [188, 129] on button "Breakfast Included (2)" at bounding box center [172, 131] width 56 height 11
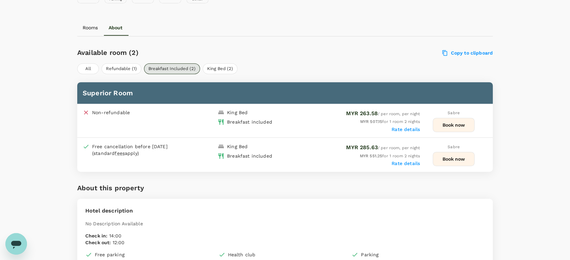
scroll to position [299, 0]
